Goal: Find specific page/section: Find specific page/section

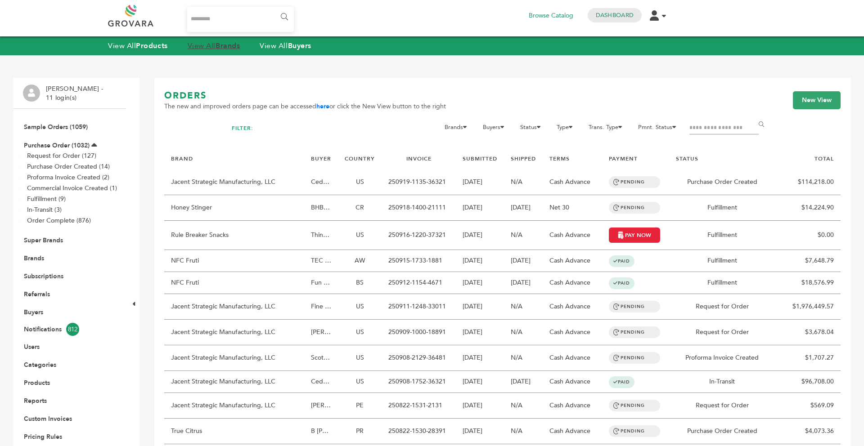
click at [229, 48] on strong "Brands" at bounding box center [227, 46] width 24 height 10
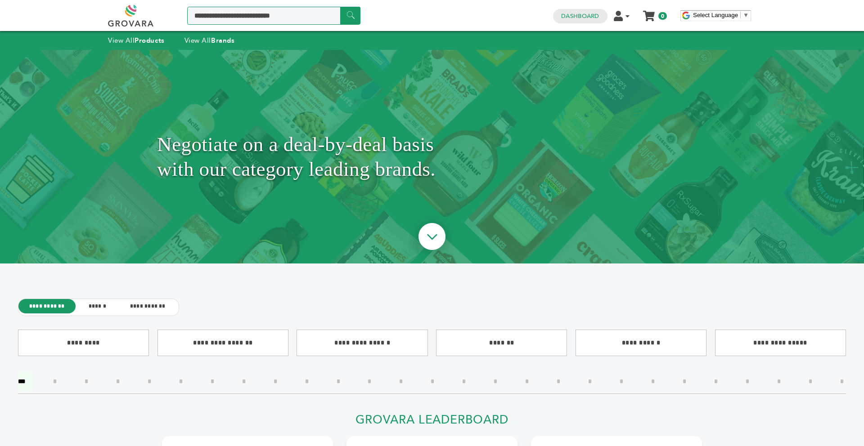
click at [270, 18] on input "Search a product or brand..." at bounding box center [273, 16] width 173 height 18
type input "******"
click at [344, 18] on input "******" at bounding box center [350, 16] width 20 height 18
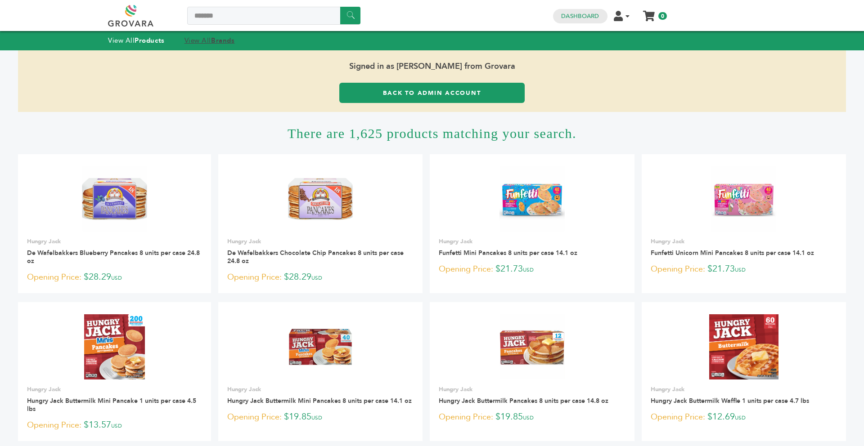
click at [218, 38] on strong "Brands" at bounding box center [222, 40] width 23 height 9
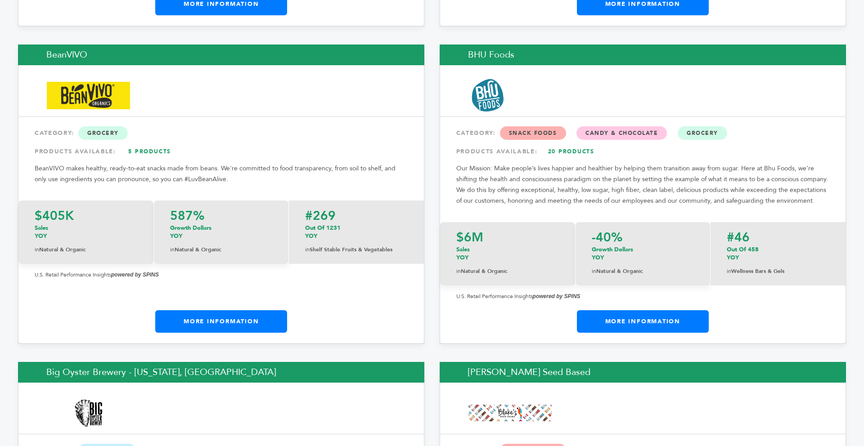
scroll to position [2560, 0]
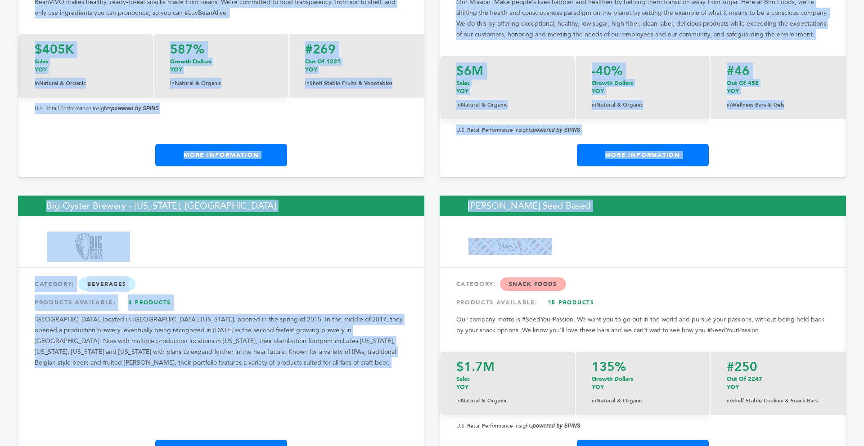
drag, startPoint x: 863, startPoint y: 52, endPoint x: 852, endPoint y: 268, distance: 215.8
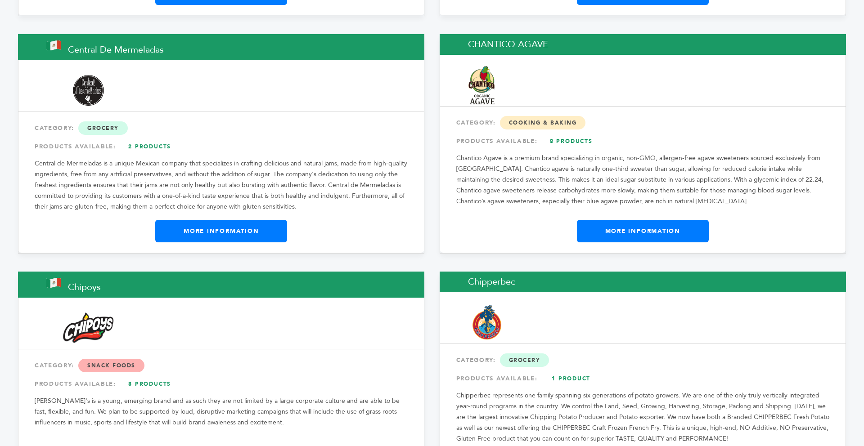
drag, startPoint x: 863, startPoint y: 187, endPoint x: 863, endPoint y: 204, distance: 16.7
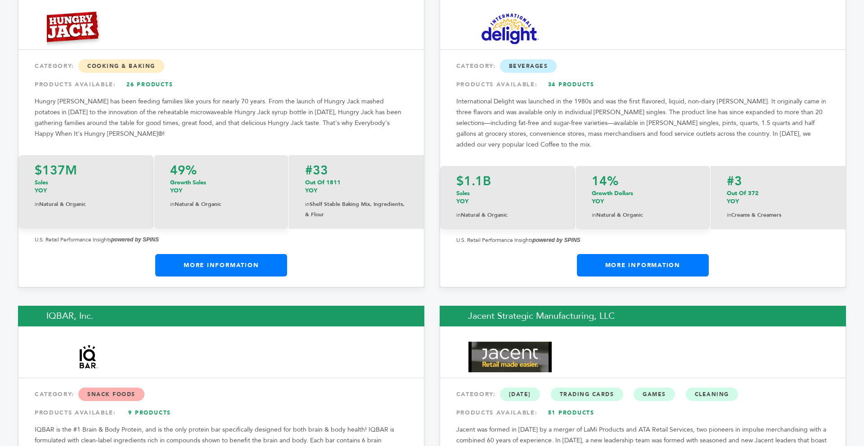
scroll to position [0, 0]
drag, startPoint x: 863, startPoint y: 189, endPoint x: 863, endPoint y: 179, distance: 9.9
click at [260, 254] on link "More Information" at bounding box center [221, 265] width 132 height 22
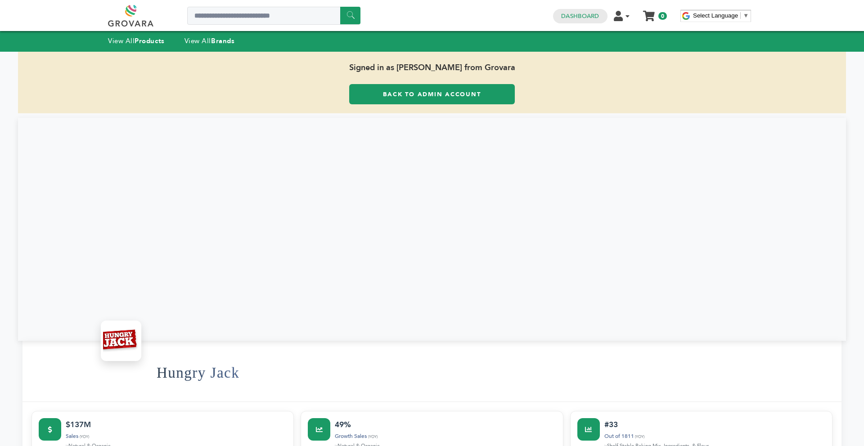
click at [415, 85] on link "Back to Admin Account" at bounding box center [432, 94] width 166 height 20
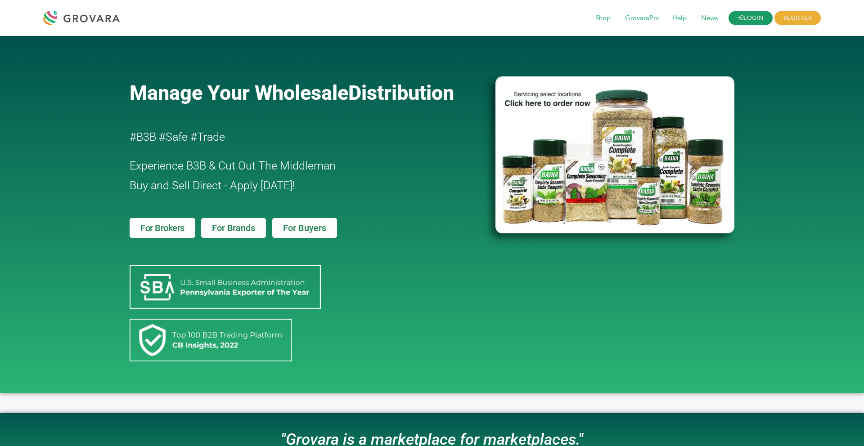
click at [747, 18] on link "LOGIN" at bounding box center [750, 18] width 44 height 14
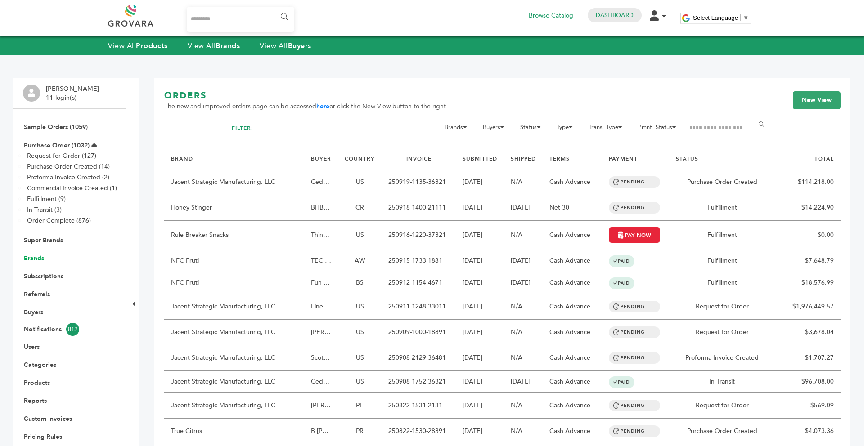
click at [36, 257] on link "Brands" at bounding box center [34, 258] width 20 height 9
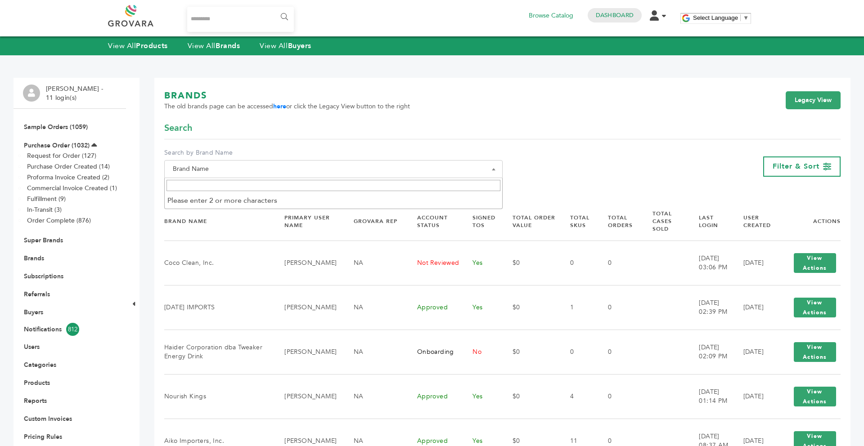
click at [214, 183] on input "Search" at bounding box center [333, 185] width 334 height 11
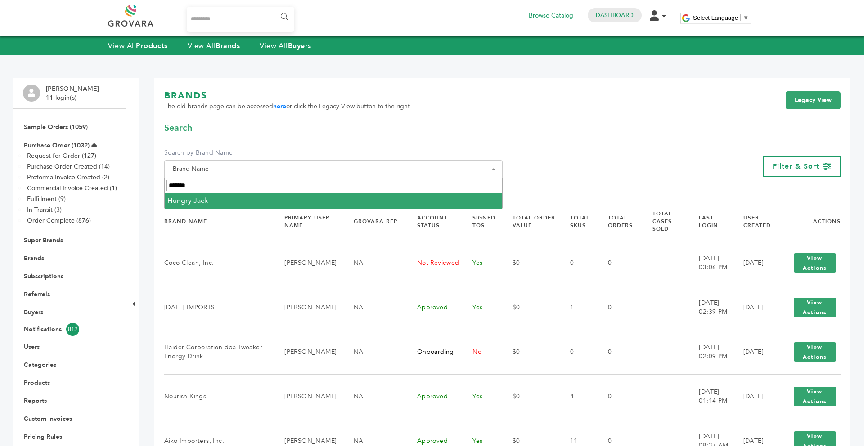
type input "******"
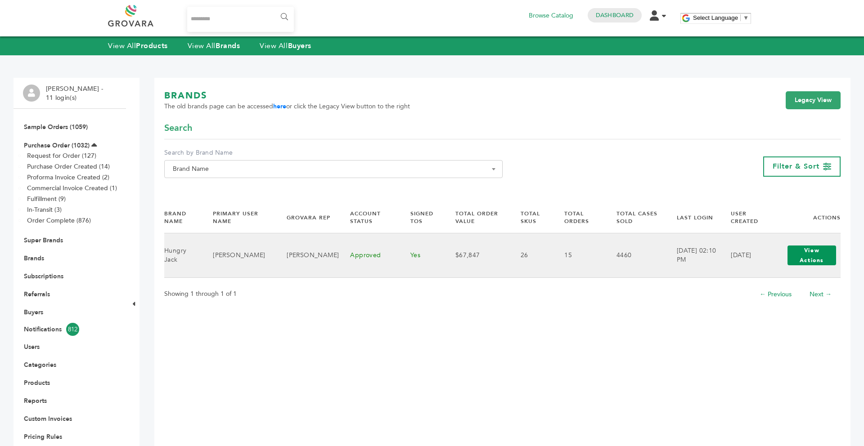
click at [791, 255] on button "View Actions" at bounding box center [811, 256] width 49 height 20
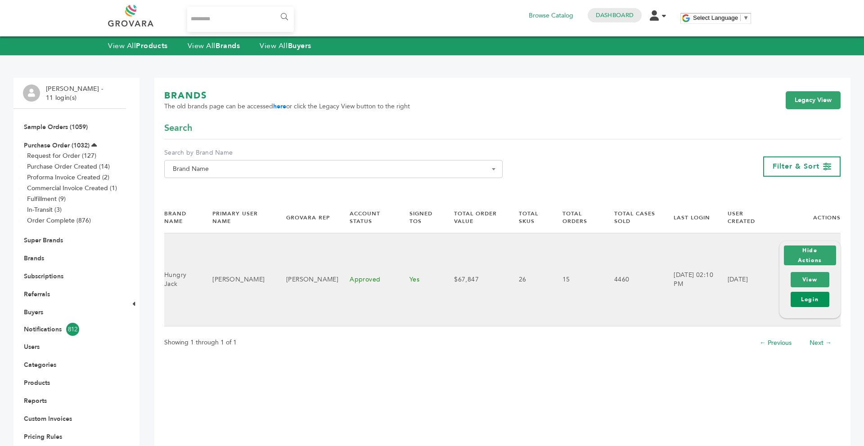
click at [813, 300] on link "Login" at bounding box center [809, 299] width 39 height 15
